Goal: Task Accomplishment & Management: Manage account settings

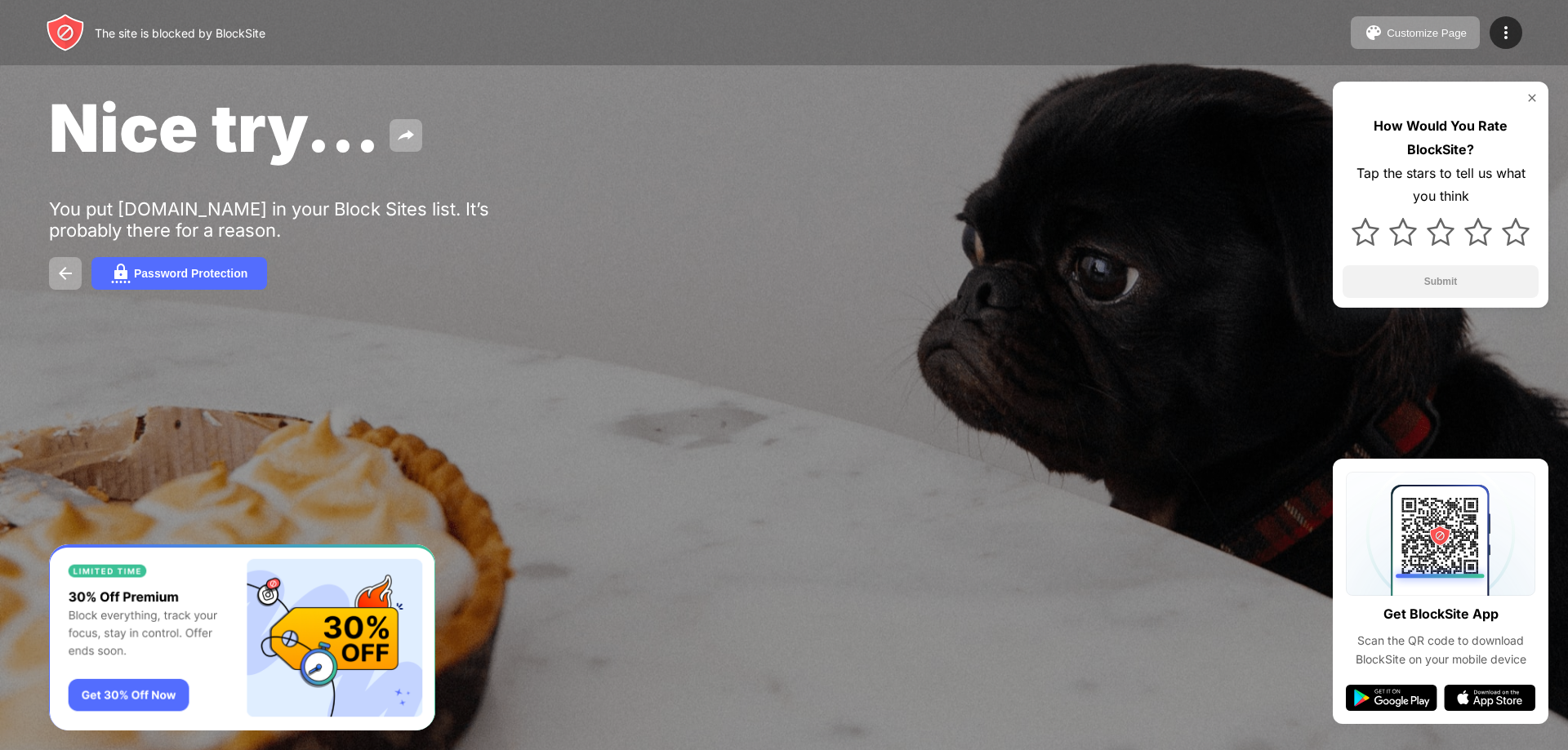
click at [447, 32] on div "The site is blocked by BlockSite Customize Page Edit Block List Redirect Custom…" at bounding box center [784, 32] width 1568 height 66
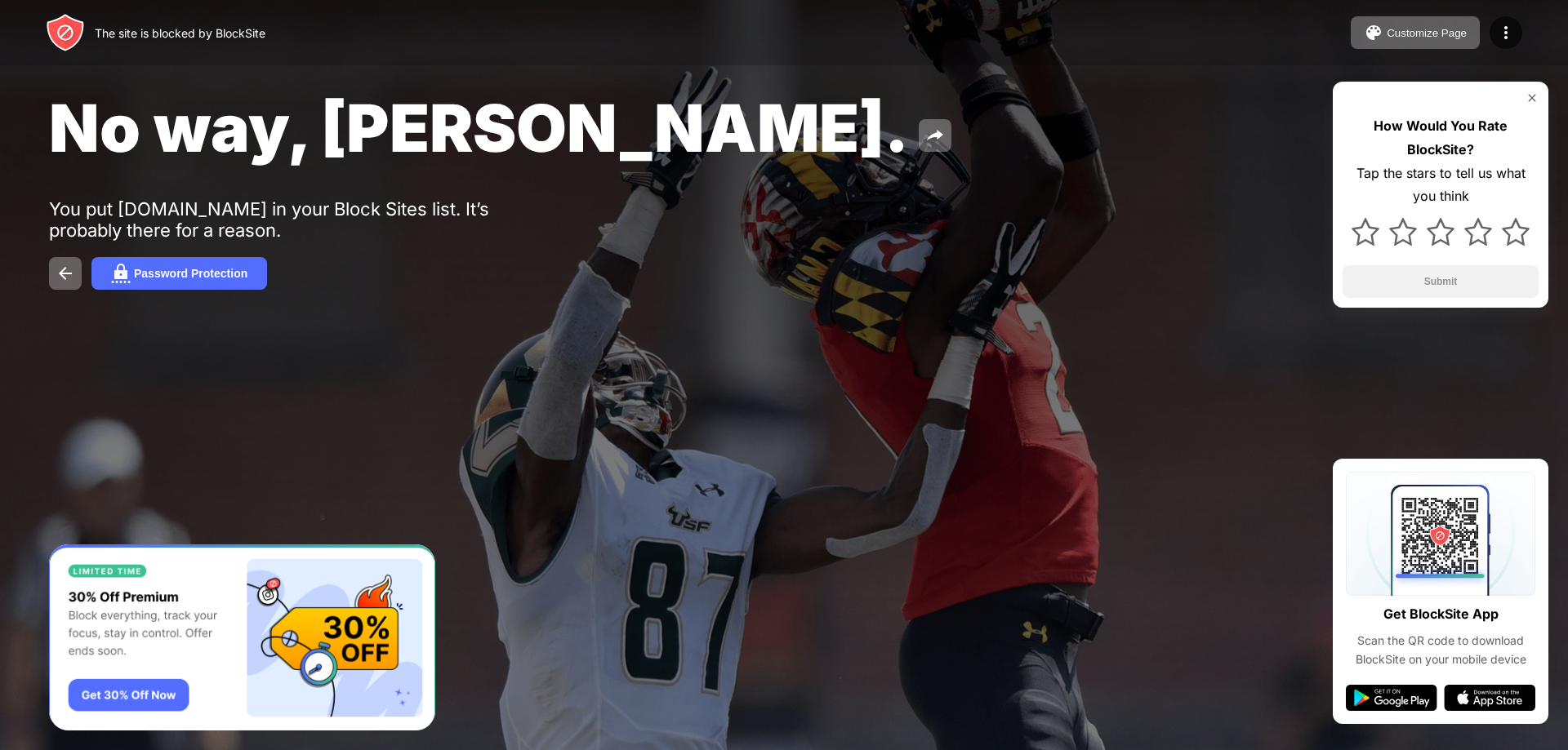
click at [462, 528] on div at bounding box center [784, 375] width 1568 height 750
click at [240, 282] on button "Password Protection" at bounding box center [179, 274] width 176 height 32
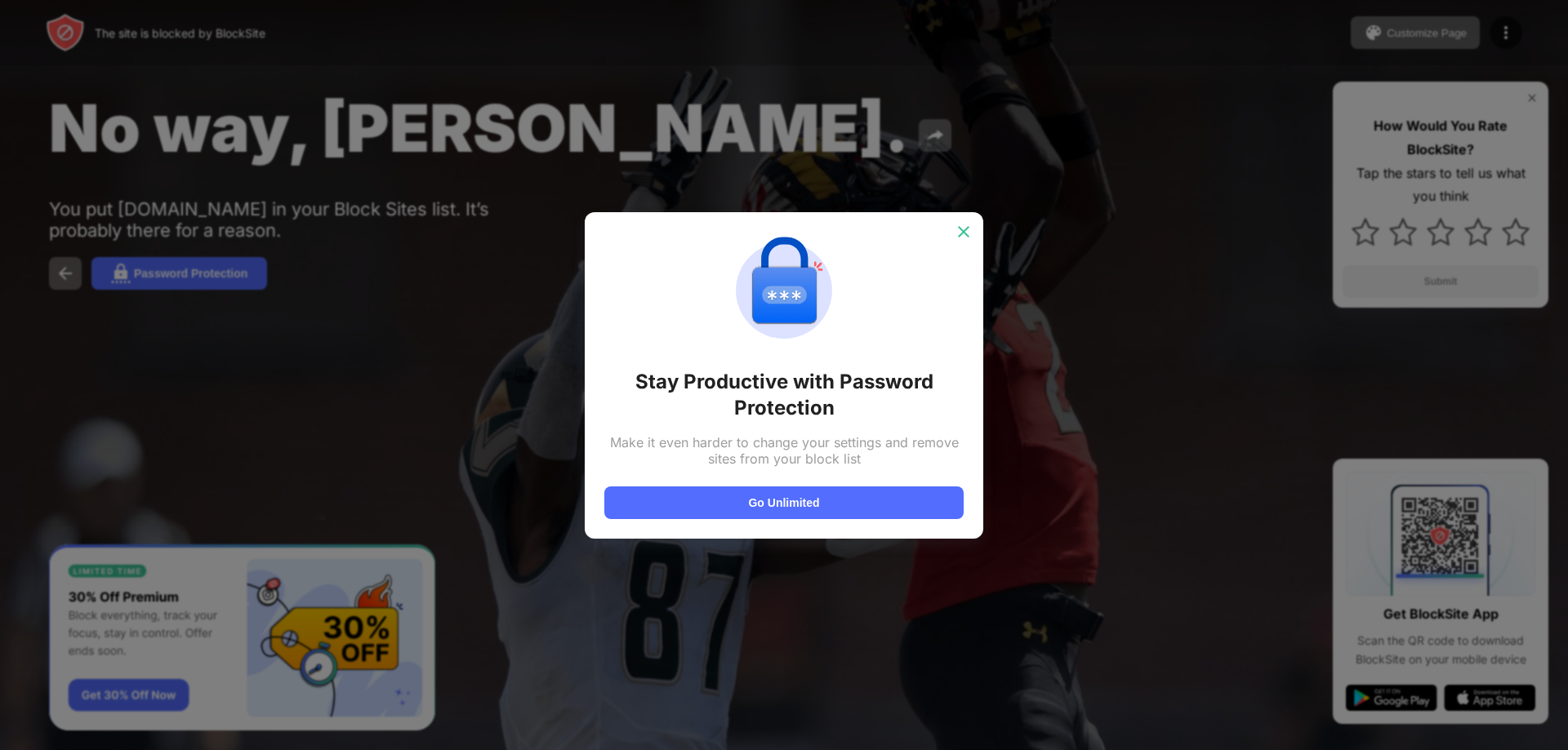
drag, startPoint x: 961, startPoint y: 230, endPoint x: 1235, endPoint y: 68, distance: 318.3
click at [962, 229] on img at bounding box center [963, 232] width 16 height 16
